Goal: Task Accomplishment & Management: Use online tool/utility

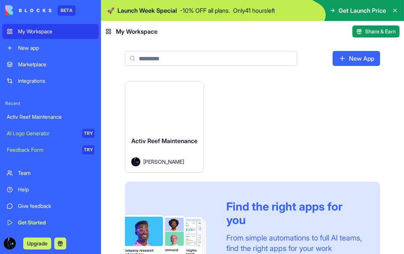
click at [175, 123] on div "Launch" at bounding box center [164, 105] width 78 height 49
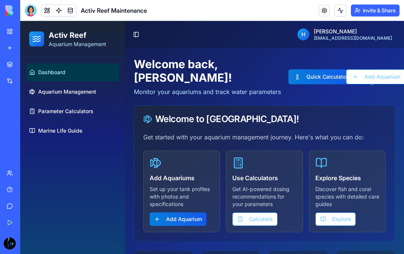
click at [378, 15] on button "Invite & Share" at bounding box center [375, 10] width 49 height 12
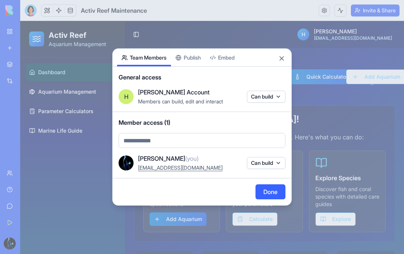
click at [201, 56] on div "Share App Team Members Publish Embed General access [PERSON_NAME] Account Membe…" at bounding box center [202, 126] width 180 height 157
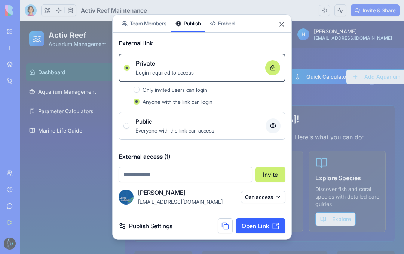
click at [259, 225] on link "Open Link" at bounding box center [261, 225] width 50 height 15
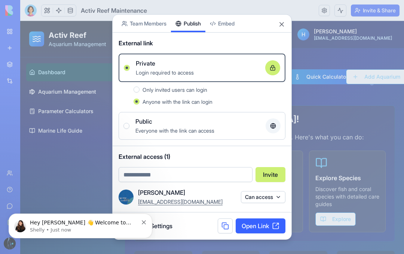
click at [289, 28] on div "Share App Team Members Publish Embed" at bounding box center [202, 24] width 179 height 18
click at [284, 25] on button "Close" at bounding box center [281, 24] width 7 height 7
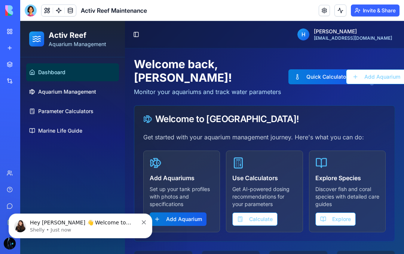
click at [32, 13] on div at bounding box center [31, 10] width 12 height 12
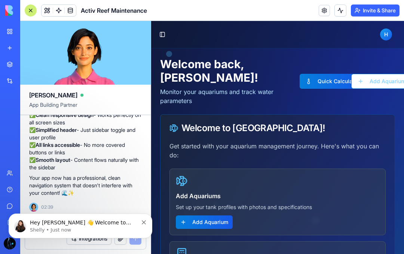
click at [141, 226] on div "Hey Hale 👋 Welcome to Blocks 🙌 I'm here if you have any questions! Shelly • Jus…" at bounding box center [80, 225] width 133 height 15
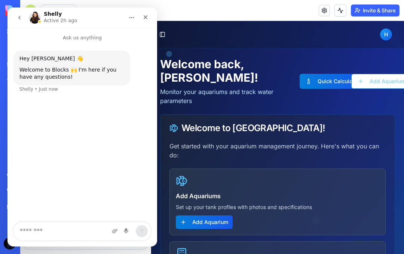
click at [147, 17] on icon "Close" at bounding box center [146, 17] width 6 height 6
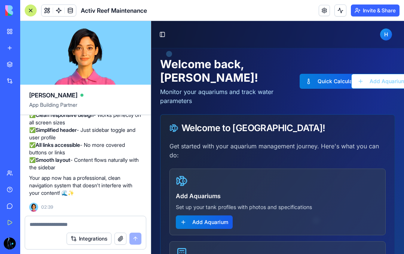
click at [165, 32] on button "Toggle Sidebar" at bounding box center [162, 34] width 10 height 10
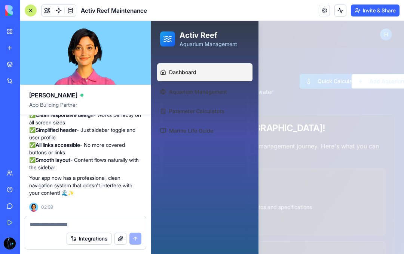
click at [271, 30] on div at bounding box center [277, 137] width 253 height 233
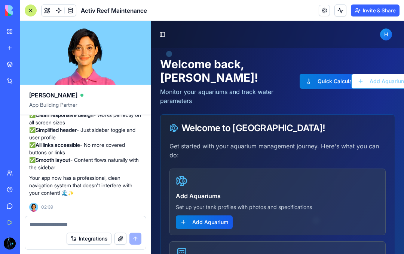
click at [57, 222] on textarea at bounding box center [86, 224] width 112 height 7
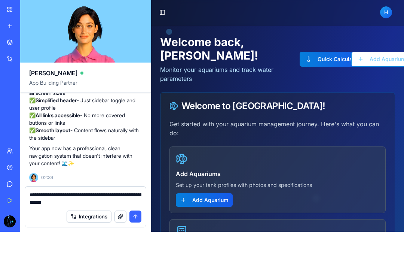
click at [110, 213] on textarea "**********" at bounding box center [86, 220] width 112 height 15
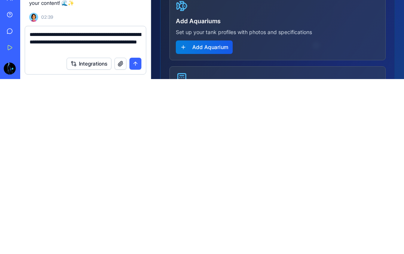
type textarea "**********"
click at [139, 233] on button "submit" at bounding box center [136, 239] width 12 height 12
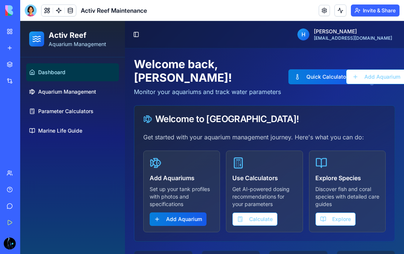
click at [323, 12] on link at bounding box center [324, 10] width 11 height 11
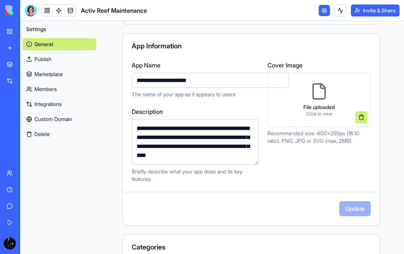
scroll to position [57, 0]
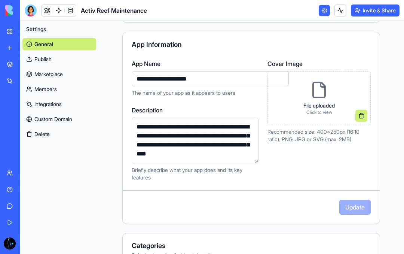
click at [329, 87] on div "File uploaded Click to view" at bounding box center [319, 98] width 43 height 46
click at [318, 101] on div "File uploaded Click to view" at bounding box center [319, 98] width 43 height 46
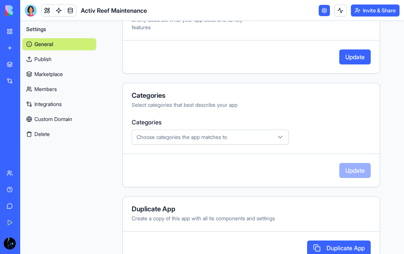
scroll to position [216, 0]
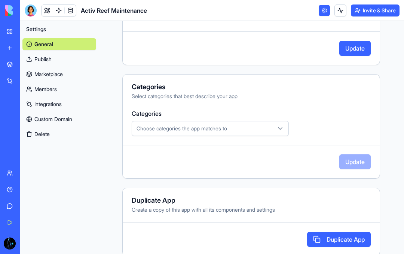
click at [282, 129] on icon "button" at bounding box center [280, 128] width 7 height 7
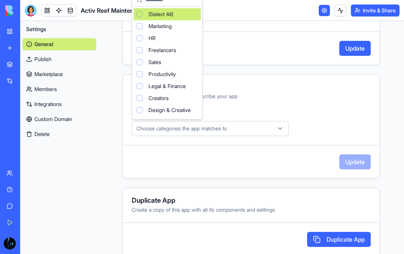
click at [142, 62] on div "Suggestions" at bounding box center [140, 62] width 6 height 6
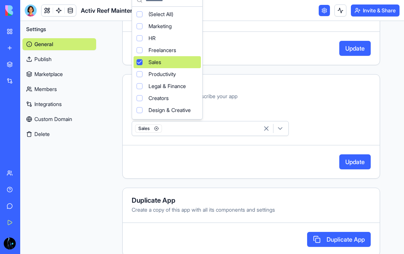
click at [143, 48] on div "Freelancers" at bounding box center [167, 50] width 67 height 12
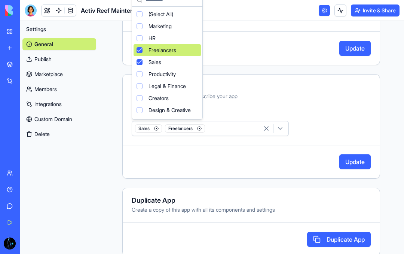
click at [352, 161] on html "**********" at bounding box center [202, 127] width 404 height 254
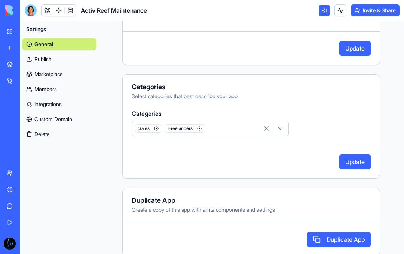
click at [357, 159] on button "Update" at bounding box center [355, 161] width 31 height 15
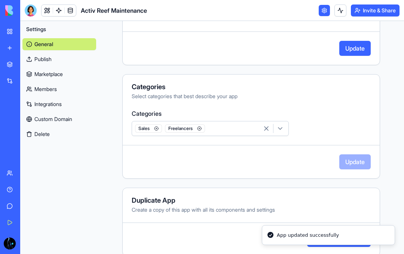
click at [358, 45] on button "Update" at bounding box center [355, 48] width 31 height 15
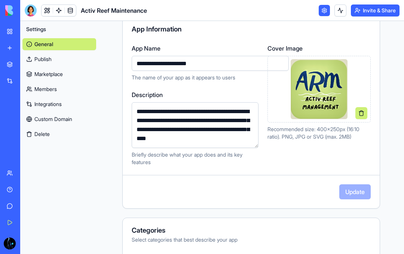
scroll to position [73, 0]
click at [44, 60] on link "Publish" at bounding box center [59, 59] width 74 height 12
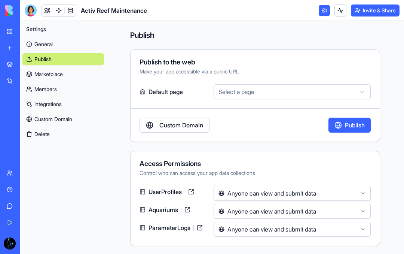
click at [309, 93] on button "Select a page" at bounding box center [292, 91] width 157 height 15
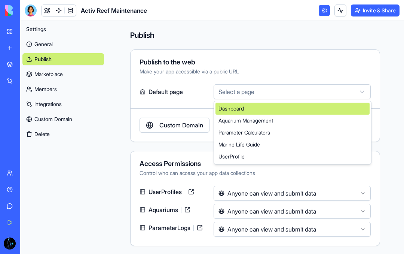
click at [259, 113] on div "Dashboard" at bounding box center [293, 109] width 154 height 12
select select "**********"
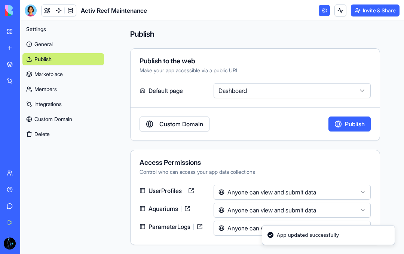
scroll to position [1, 0]
click at [340, 11] on button at bounding box center [341, 10] width 12 height 12
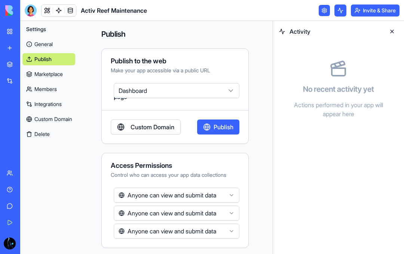
click at [336, 10] on button at bounding box center [341, 10] width 12 height 12
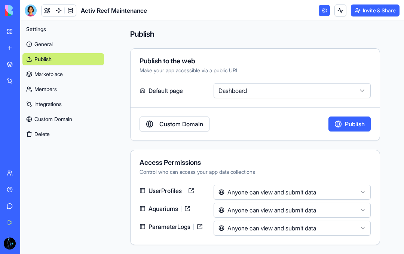
click at [52, 76] on link "Marketplace" at bounding box center [63, 74] width 82 height 12
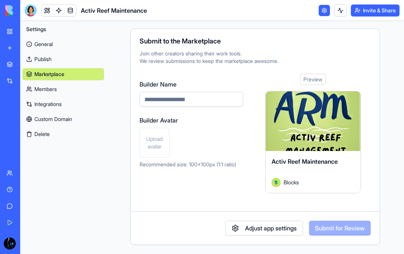
scroll to position [21, 0]
click at [200, 94] on input "Builder Name" at bounding box center [192, 99] width 104 height 15
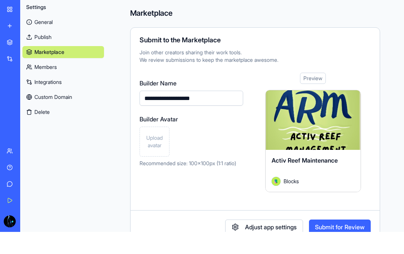
scroll to position [0, 0]
type input "**********"
click at [316, 95] on div "Preview" at bounding box center [313, 100] width 26 height 11
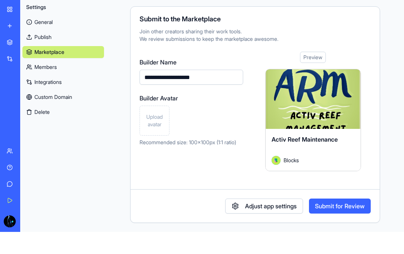
scroll to position [21, 0]
click at [263, 221] on button "Adjust app settings" at bounding box center [264, 228] width 78 height 15
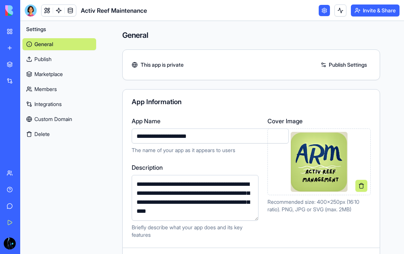
click at [50, 74] on link "Marketplace" at bounding box center [59, 74] width 74 height 12
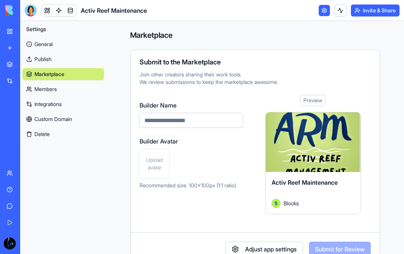
click at [51, 94] on link "Members" at bounding box center [63, 89] width 82 height 12
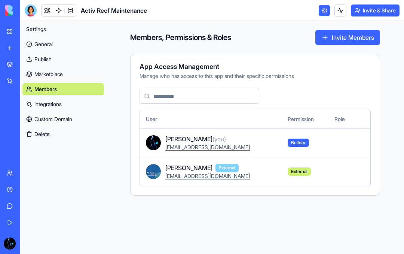
click at [57, 106] on link "Integrations" at bounding box center [63, 104] width 82 height 12
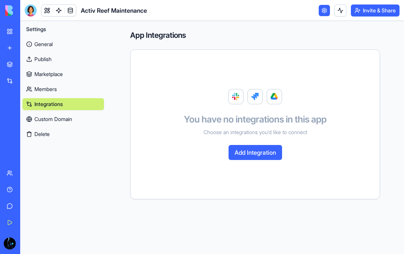
click at [68, 117] on link "Custom Domain" at bounding box center [63, 119] width 82 height 12
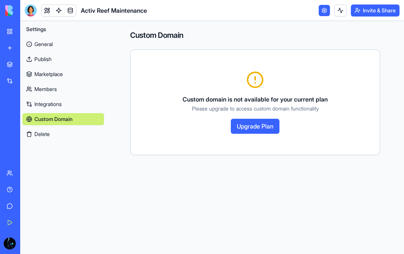
click at [60, 106] on link "Integrations" at bounding box center [63, 104] width 82 height 12
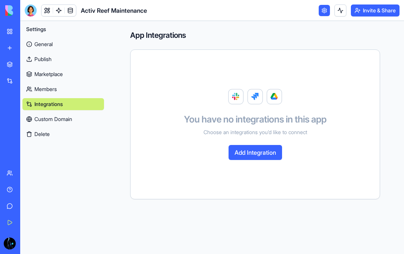
click at [65, 121] on link "Custom Domain" at bounding box center [63, 119] width 82 height 12
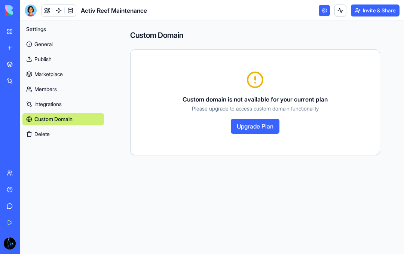
click at [262, 124] on button "Upgrade Plan" at bounding box center [255, 126] width 49 height 15
click at [52, 106] on link "Integrations" at bounding box center [63, 104] width 82 height 12
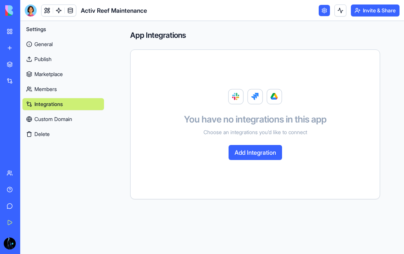
click at [52, 87] on link "Members" at bounding box center [63, 89] width 82 height 12
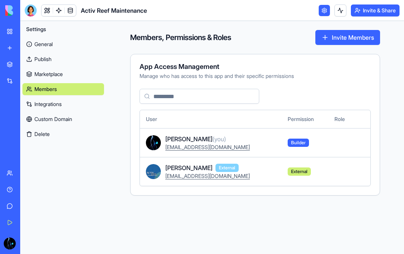
click at [55, 75] on link "Marketplace" at bounding box center [63, 74] width 82 height 12
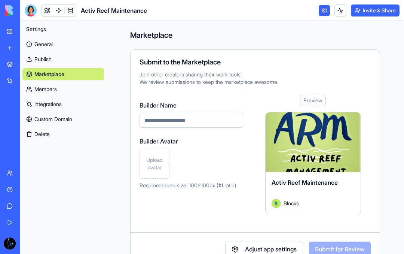
click at [49, 44] on link "General" at bounding box center [63, 44] width 82 height 12
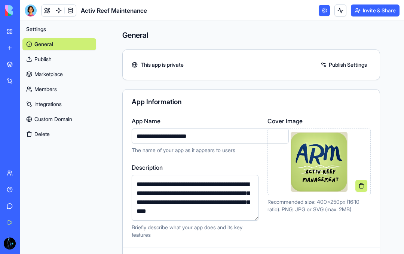
click at [348, 65] on link "Publish Settings" at bounding box center [344, 65] width 54 height 12
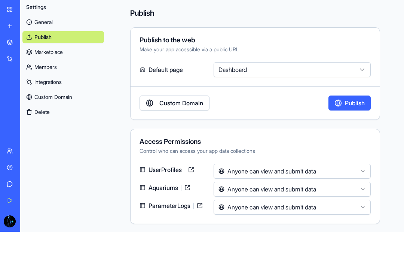
click at [13, 215] on link "Get Started" at bounding box center [17, 222] width 30 height 15
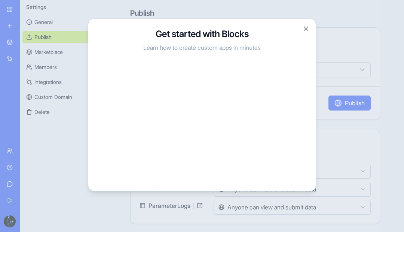
click at [307, 47] on button "Close" at bounding box center [306, 50] width 7 height 7
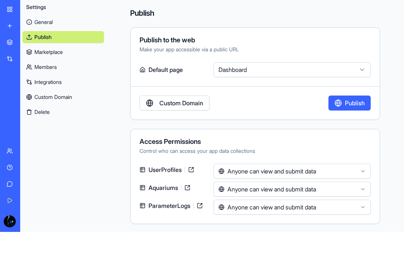
click at [6, 24] on link "My Workspace" at bounding box center [17, 31] width 30 height 15
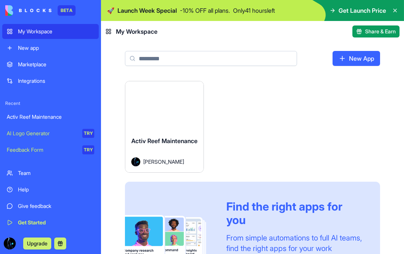
click at [361, 56] on link "New App" at bounding box center [357, 58] width 48 height 15
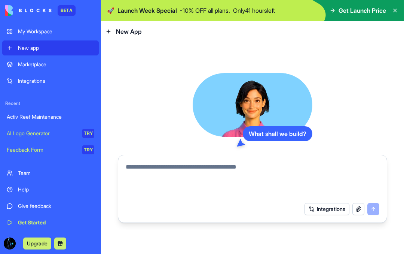
click at [44, 34] on div "My Workspace" at bounding box center [56, 31] width 76 height 7
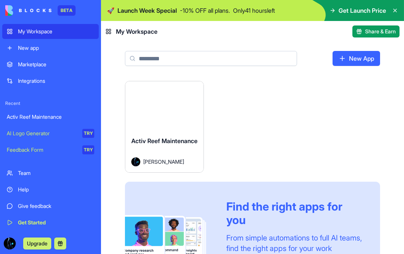
click at [393, 12] on icon at bounding box center [395, 10] width 6 height 6
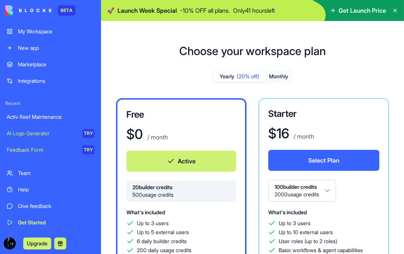
click at [288, 78] on button "Monthly" at bounding box center [279, 76] width 26 height 11
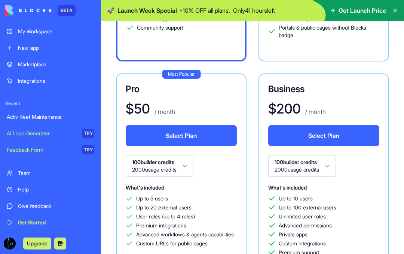
scroll to position [238, 0]
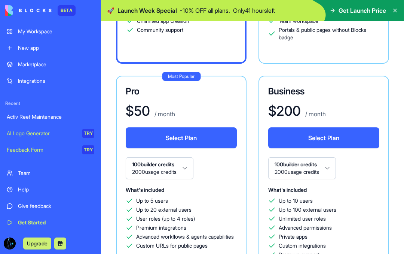
click at [190, 169] on button "100 builder credits 2000 usage credits" at bounding box center [160, 168] width 68 height 22
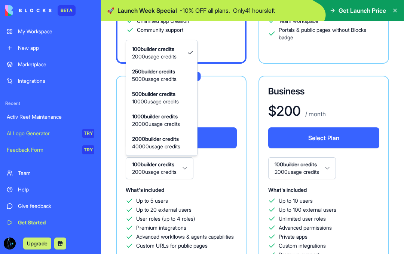
click at [354, 81] on html "BETA My Workspace New app Marketplace Integrations Recent Activ Reef Maintenanc…" at bounding box center [202, 127] width 404 height 254
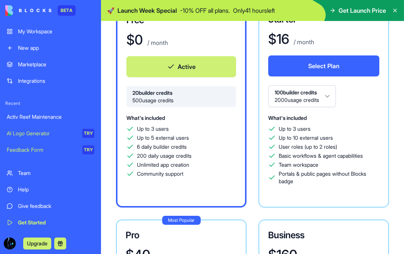
scroll to position [95, 0]
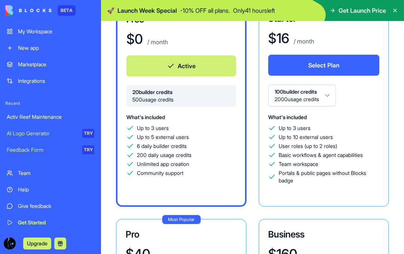
click at [360, 137] on div "Up to 10 external users" at bounding box center [324, 136] width 111 height 7
click at [361, 157] on span "Basic workflows & agent capabilities" at bounding box center [321, 154] width 84 height 7
click at [354, 145] on div "User roles (up to 2 roles)" at bounding box center [324, 145] width 111 height 7
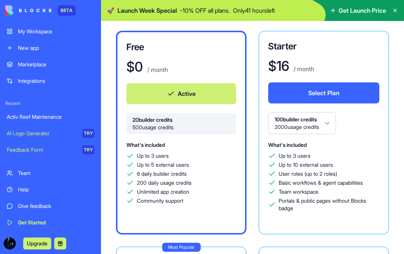
scroll to position [68, 0]
